Goal: Transaction & Acquisition: Purchase product/service

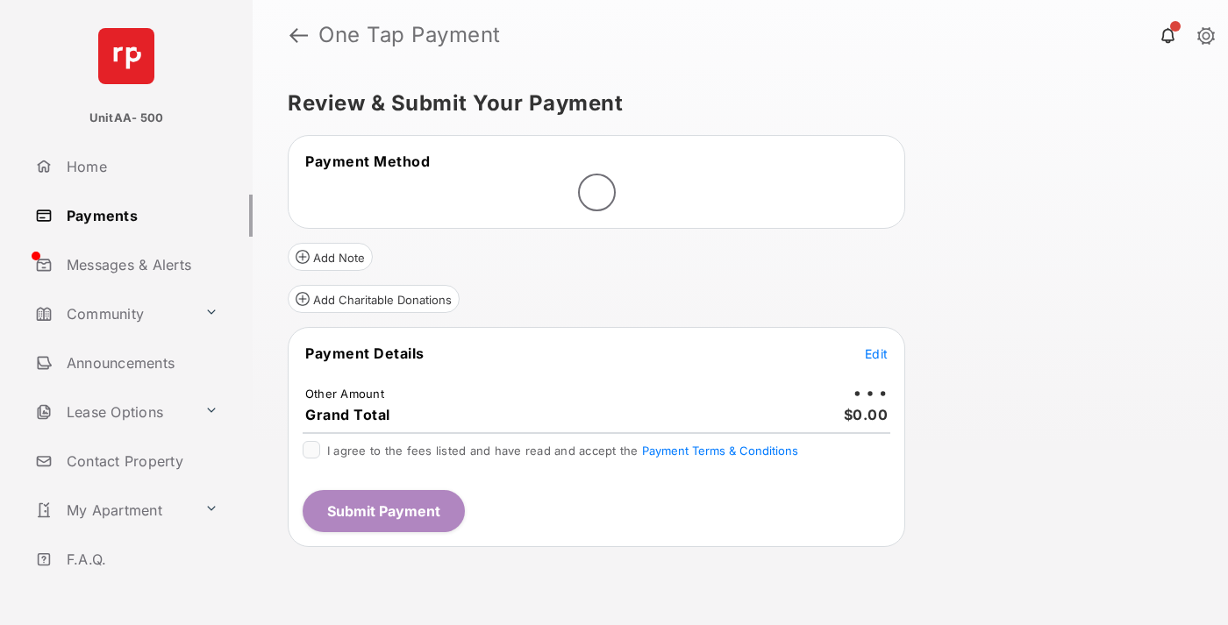
click at [876, 354] on span "Edit" at bounding box center [876, 354] width 23 height 15
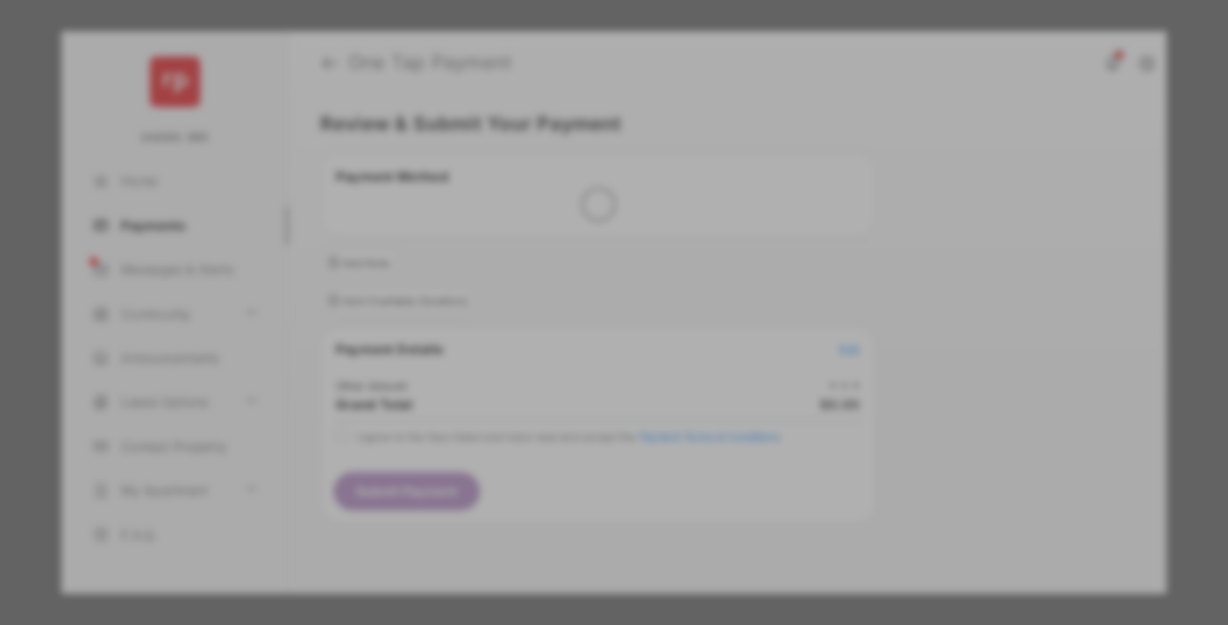
click at [582, 282] on div "Other Amount" at bounding box center [582, 297] width 284 height 30
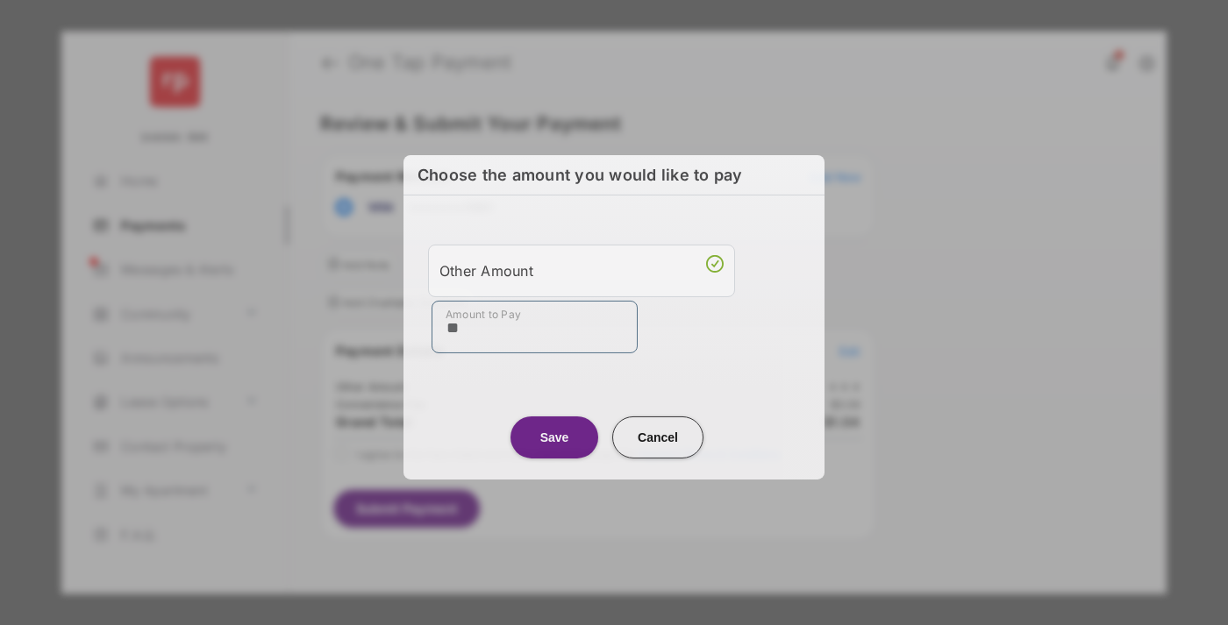
type input "**"
click at [554, 435] on button "Save" at bounding box center [555, 437] width 88 height 42
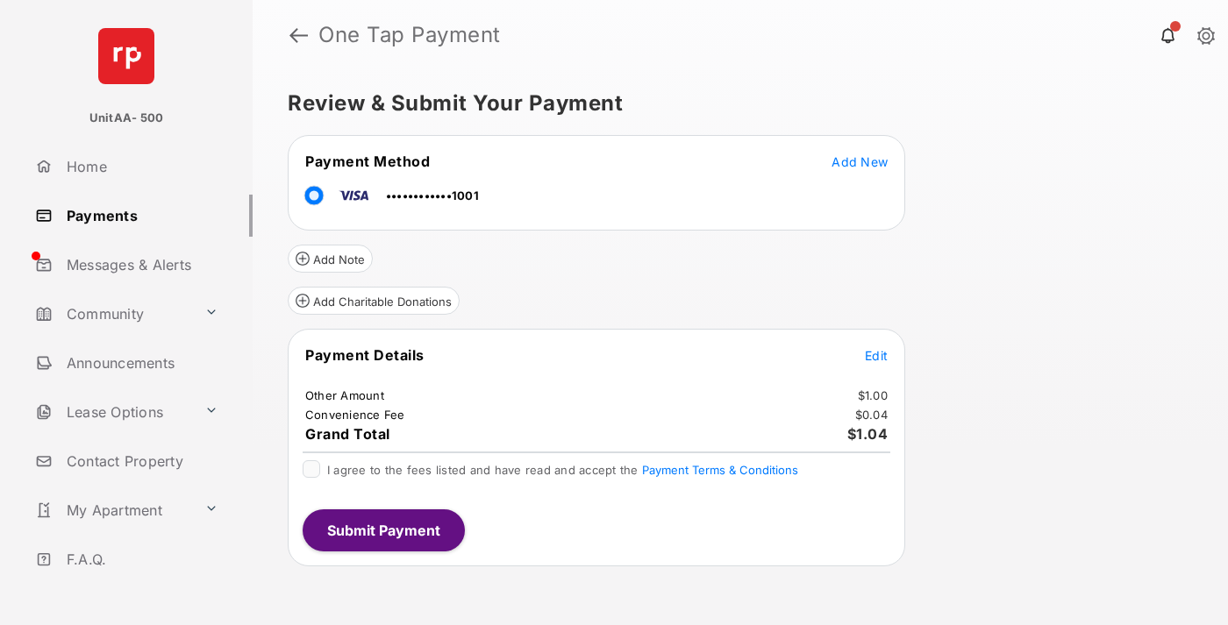
click at [876, 355] on span "Edit" at bounding box center [876, 355] width 23 height 15
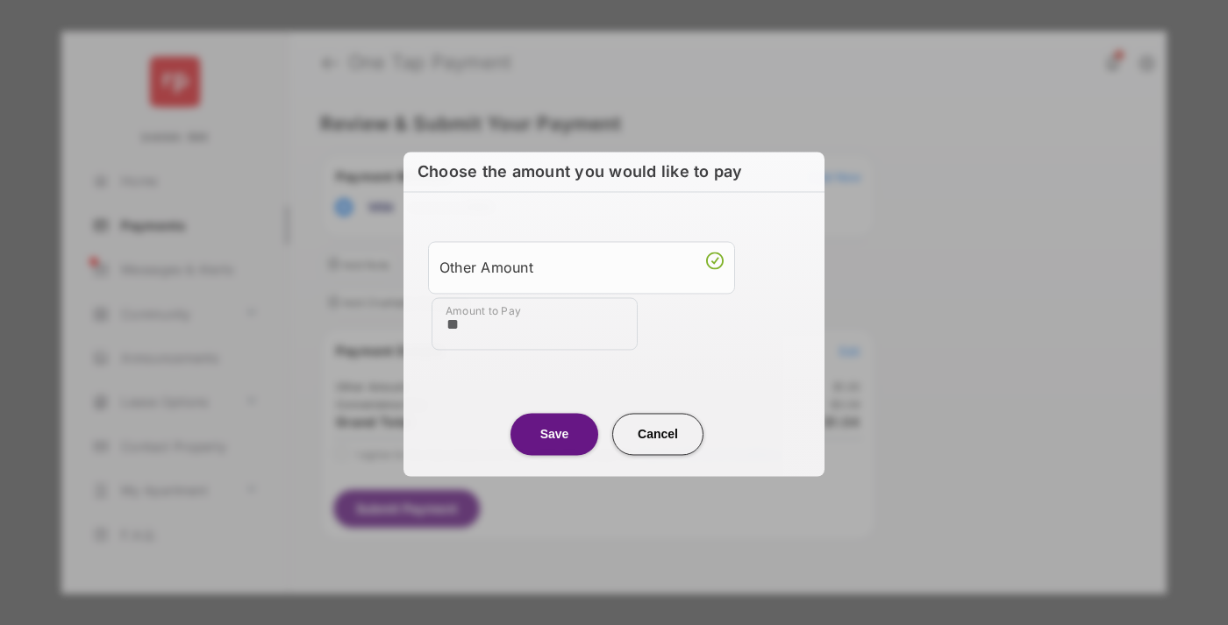
click at [554, 432] on button "Save" at bounding box center [555, 434] width 88 height 42
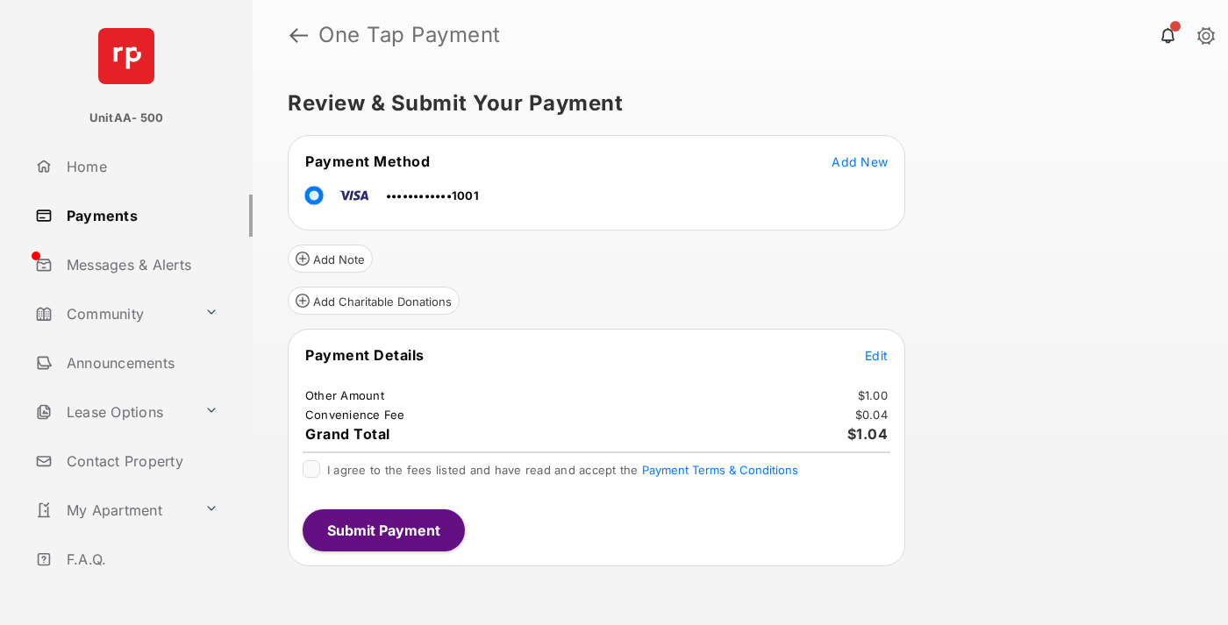
click at [382, 530] on button "Submit Payment" at bounding box center [384, 531] width 162 height 42
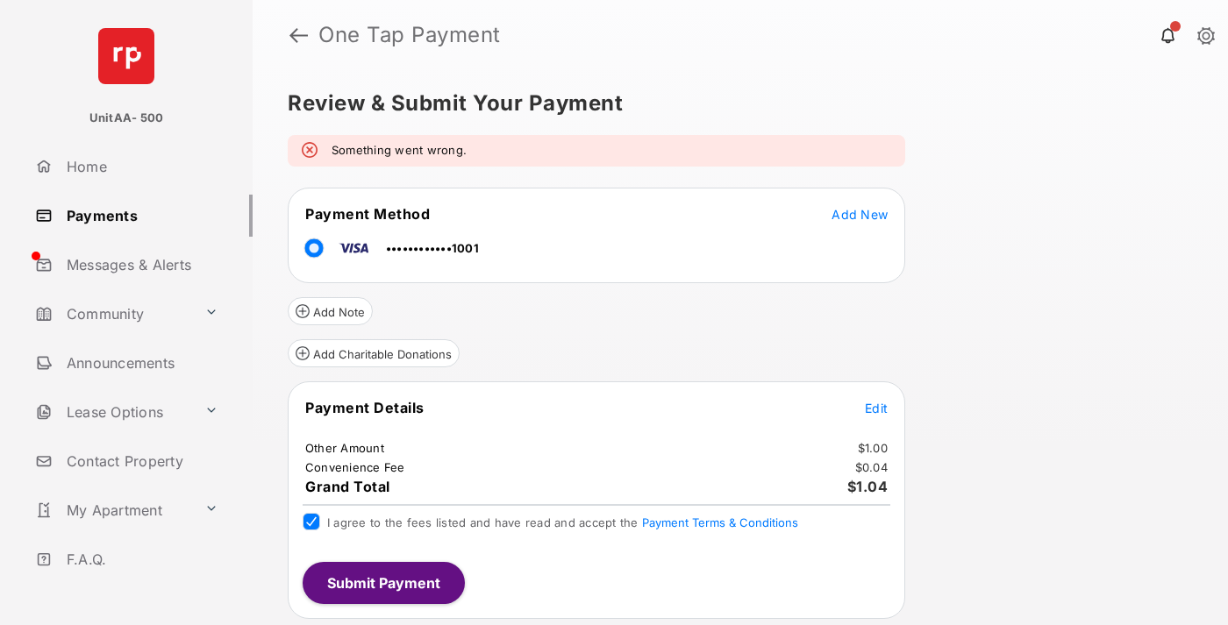
click at [137, 215] on link "Payments" at bounding box center [140, 216] width 225 height 42
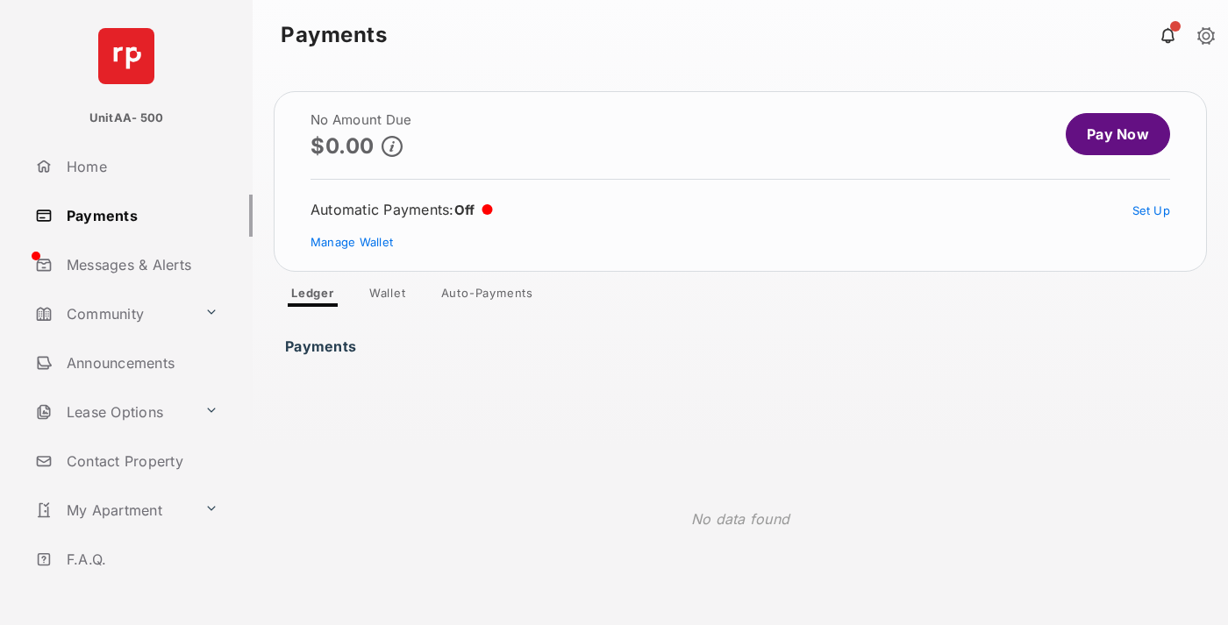
click at [1111, 134] on link "Pay Now" at bounding box center [1118, 134] width 104 height 42
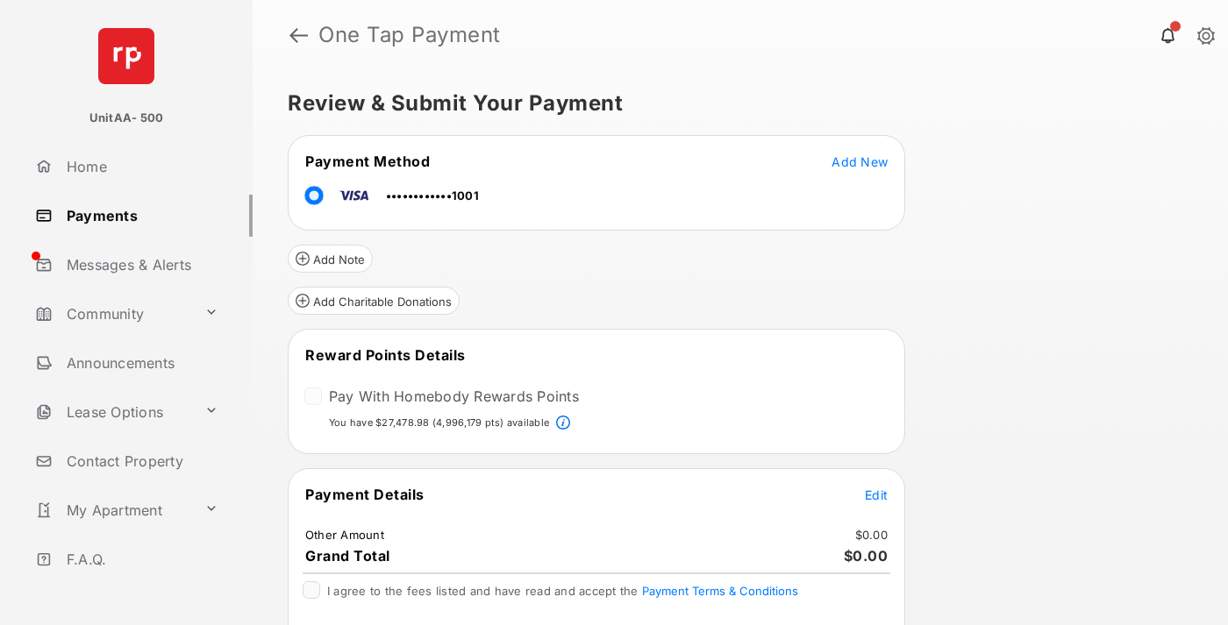
click at [876, 494] on span "Edit" at bounding box center [876, 495] width 23 height 15
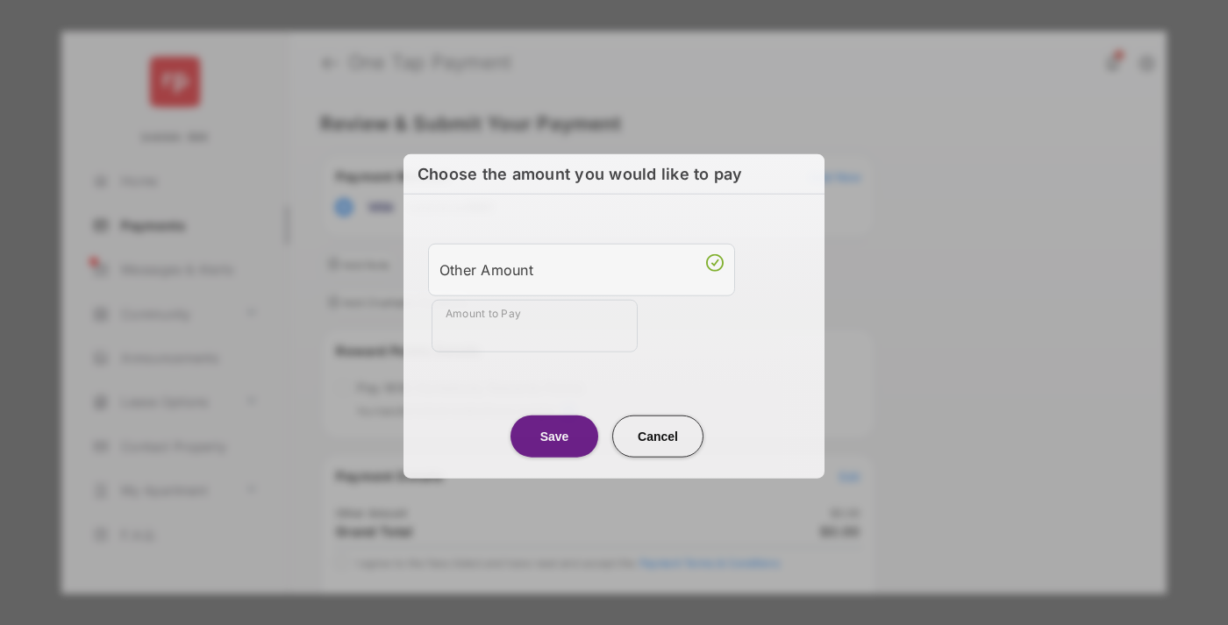
click at [582, 266] on div "Other Amount" at bounding box center [582, 269] width 284 height 30
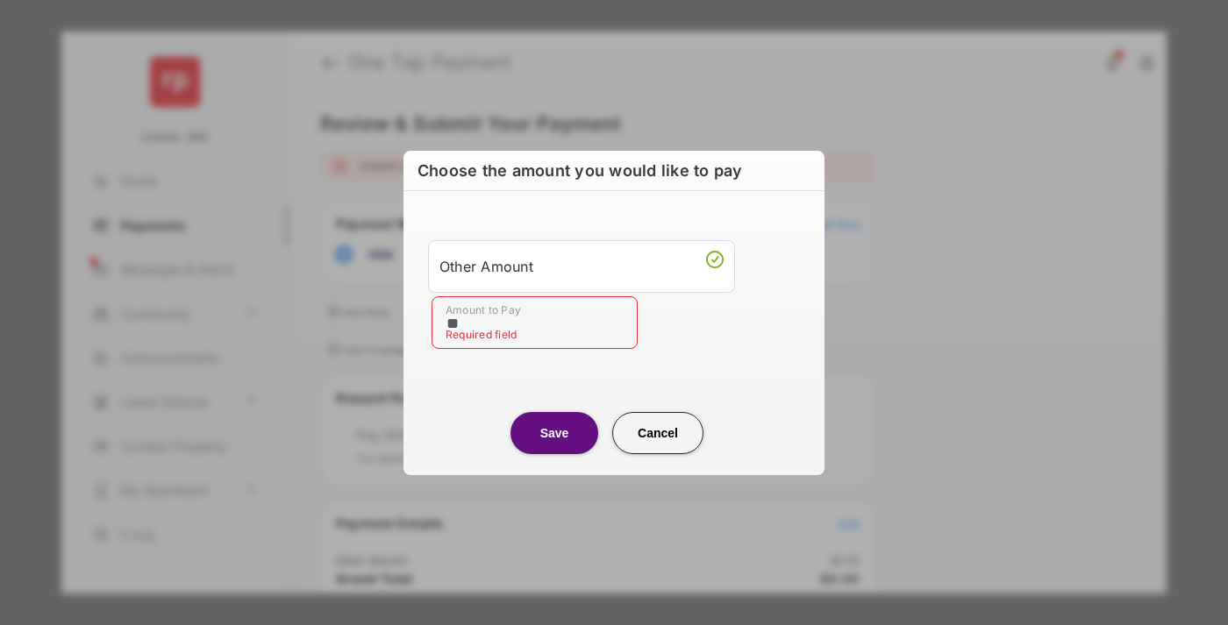
type input "**"
click at [554, 432] on button "Save" at bounding box center [555, 433] width 88 height 42
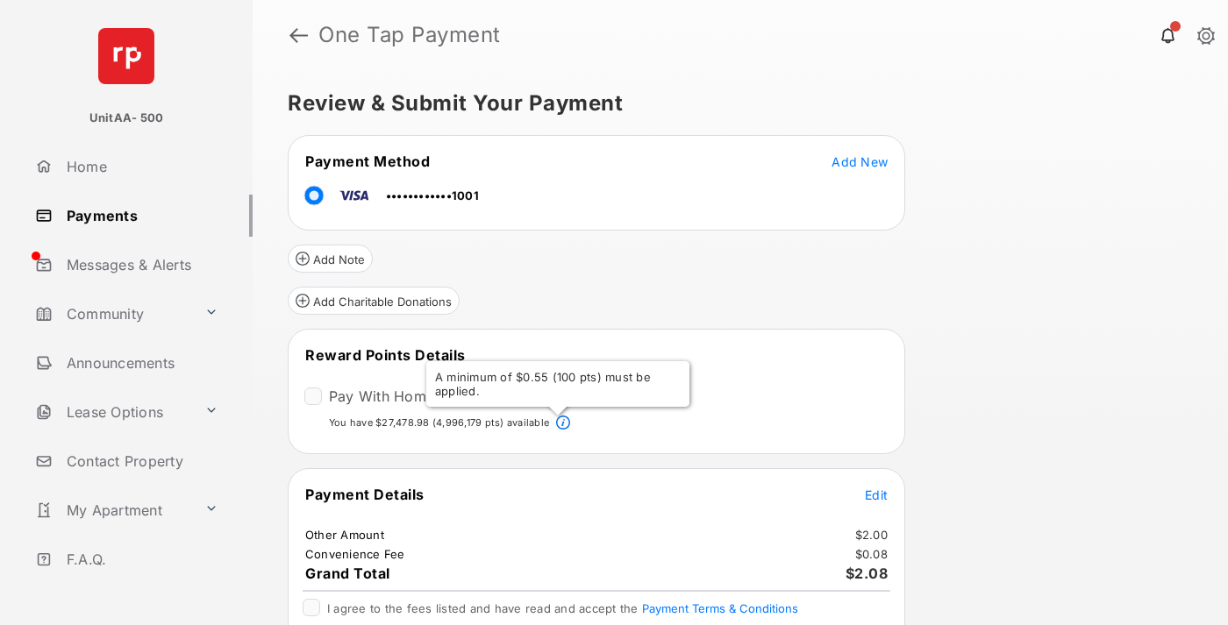
click at [876, 494] on span "Edit" at bounding box center [876, 495] width 23 height 15
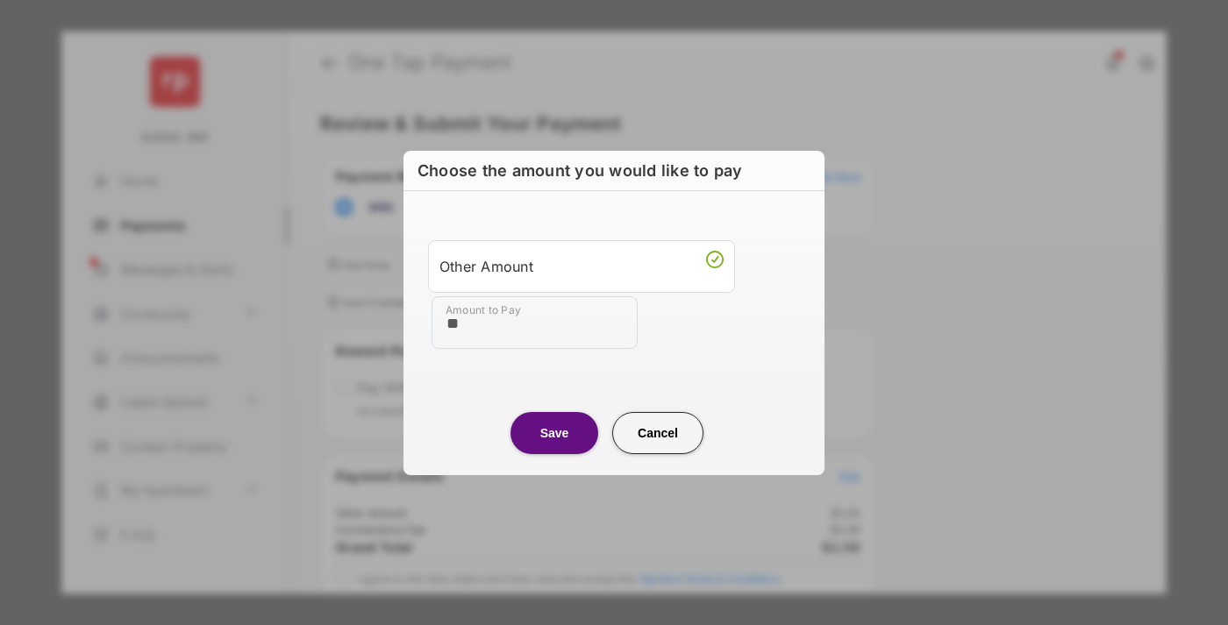
click at [554, 432] on button "Save" at bounding box center [555, 433] width 88 height 42
